Goal: Find specific page/section: Find specific page/section

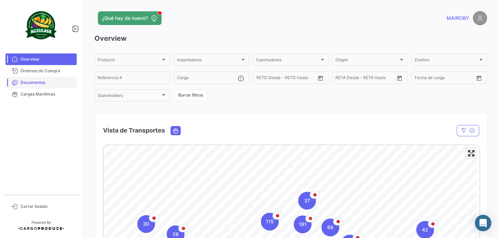
click at [54, 81] on span "Documentos" at bounding box center [47, 82] width 53 height 6
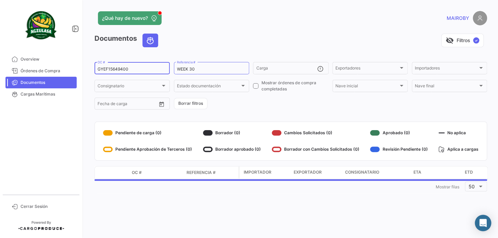
click at [77, 70] on mat-sidenav-container "Overview Órdenes de Compra Documentos Cargas Marítimas Cerrar Sesión ¿Qué hay d…" at bounding box center [249, 119] width 498 height 238
click at [200, 69] on input "WEEK 30" at bounding box center [211, 69] width 69 height 5
type input "WEEK 31"
click at [229, 102] on form "OC # WEEK 31 Referencia # Carga Exportadores Exportadores Importadores Importad…" at bounding box center [290, 86] width 392 height 50
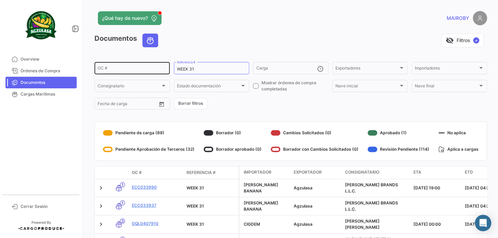
click at [140, 68] on input "OC #" at bounding box center [131, 69] width 69 height 5
paste input "EBKG13693639"
type input "EBKG13693639"
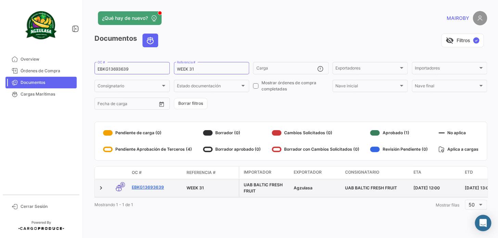
click at [154, 187] on link "EBKG13693639" at bounding box center [156, 187] width 49 height 6
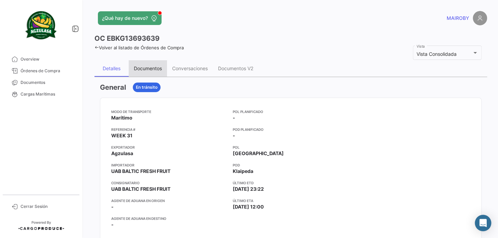
click at [152, 69] on div "Documentos" at bounding box center [148, 68] width 28 height 6
